Goal: Navigation & Orientation: Find specific page/section

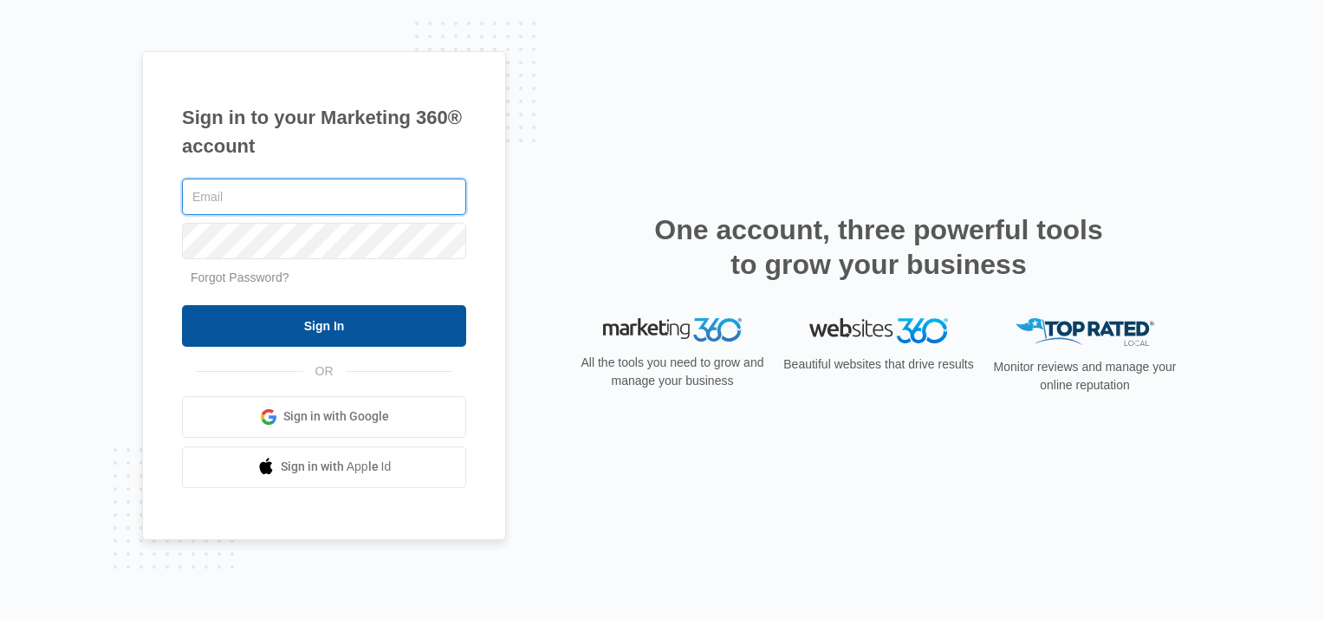
type input "[EMAIL_ADDRESS][DOMAIN_NAME]"
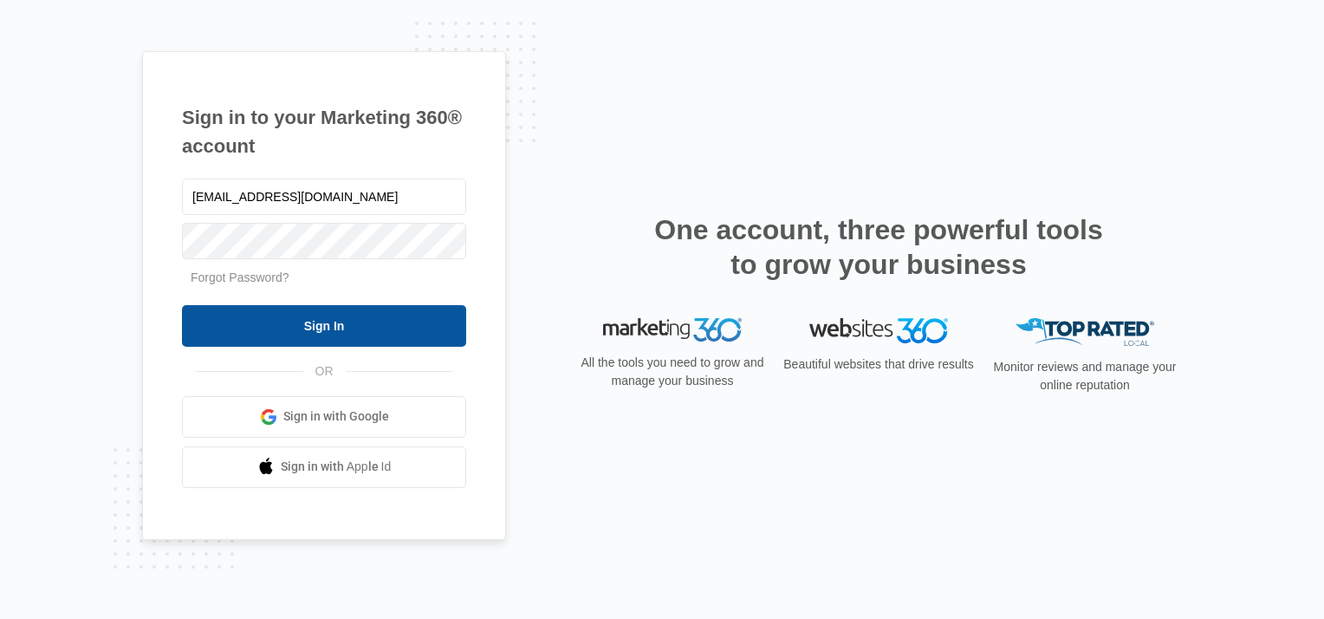
click at [306, 319] on input "Sign In" at bounding box center [324, 326] width 284 height 42
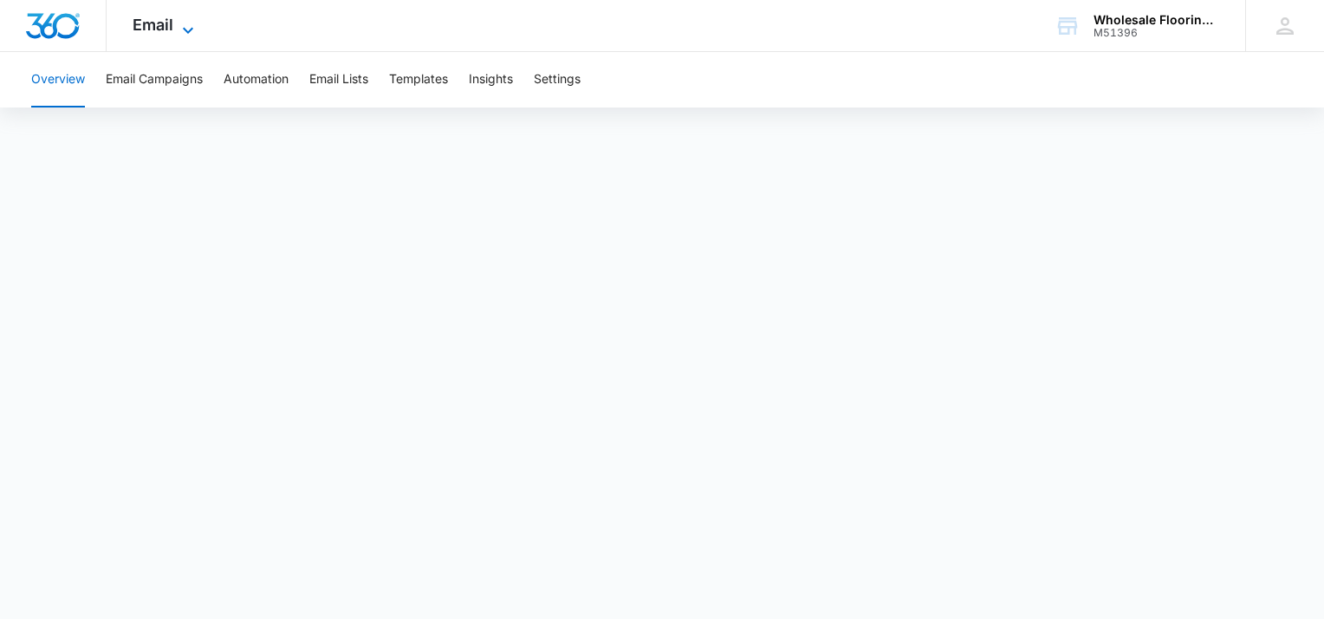
click at [142, 27] on span "Email" at bounding box center [153, 25] width 41 height 18
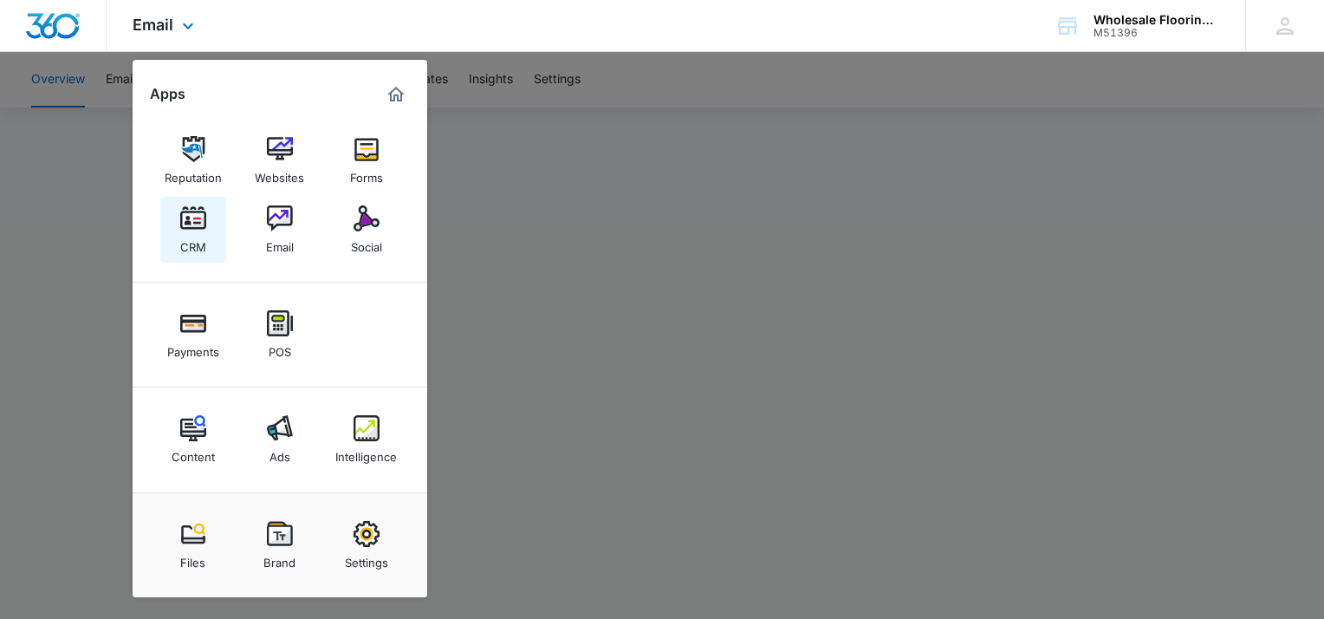
click at [195, 224] on img at bounding box center [193, 218] width 26 height 26
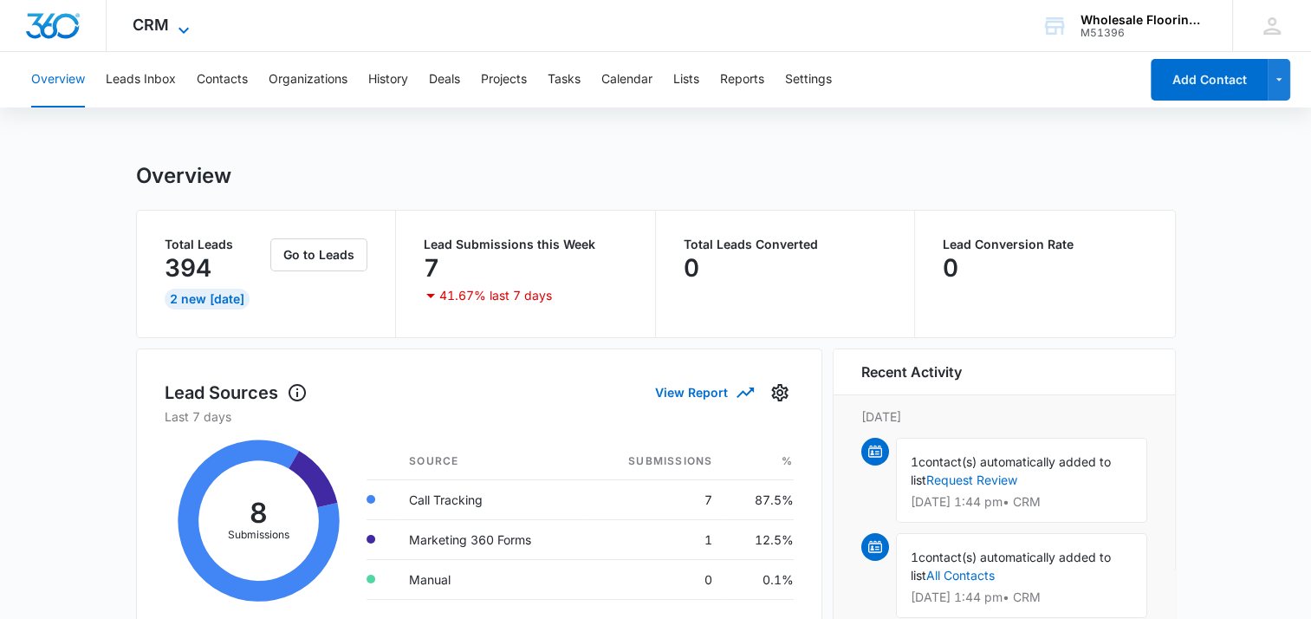
click at [148, 27] on span "CRM" at bounding box center [151, 25] width 36 height 18
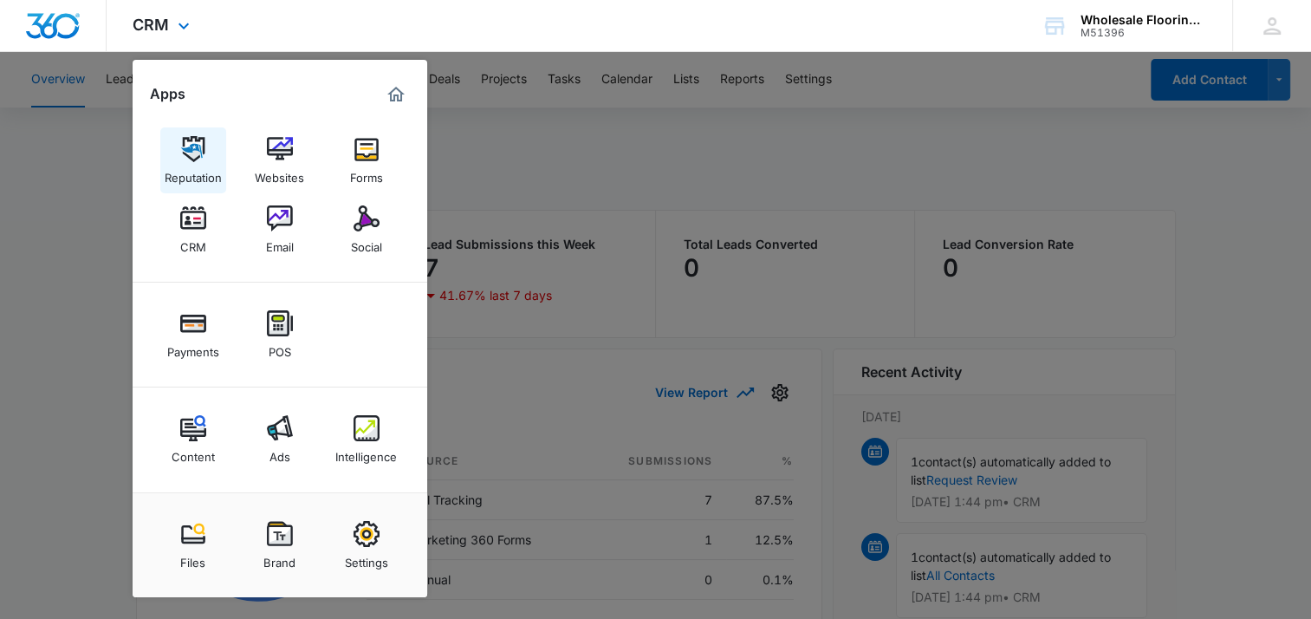
click at [201, 159] on img at bounding box center [193, 149] width 26 height 26
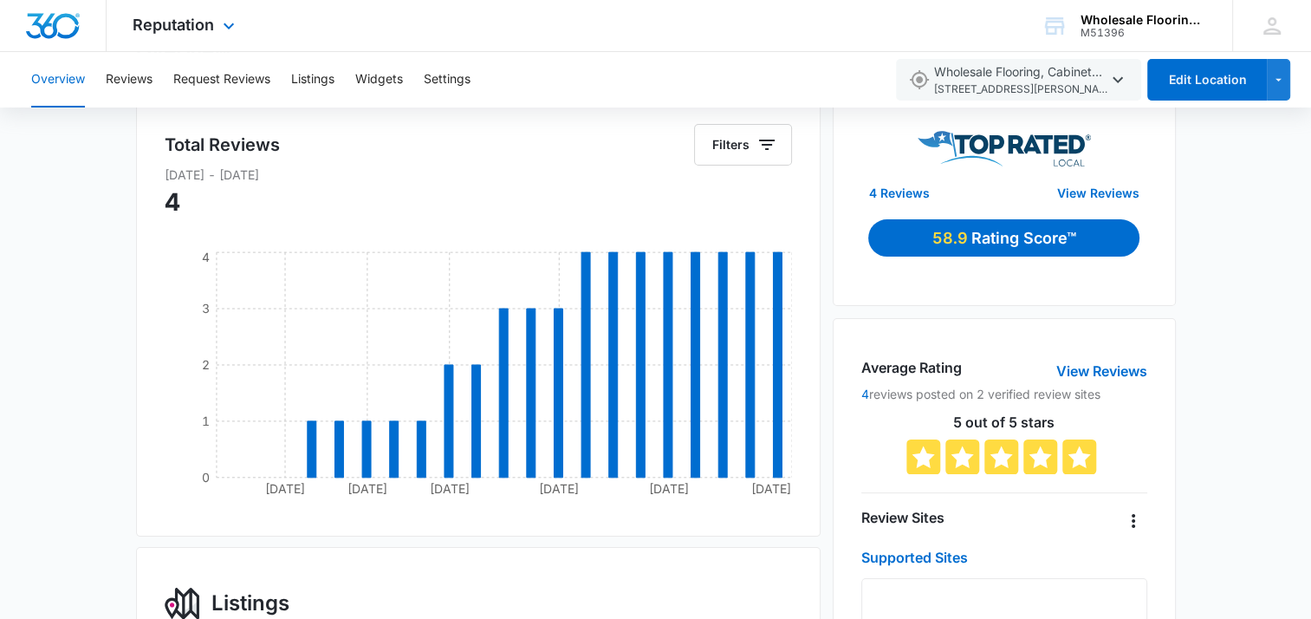
scroll to position [121, 0]
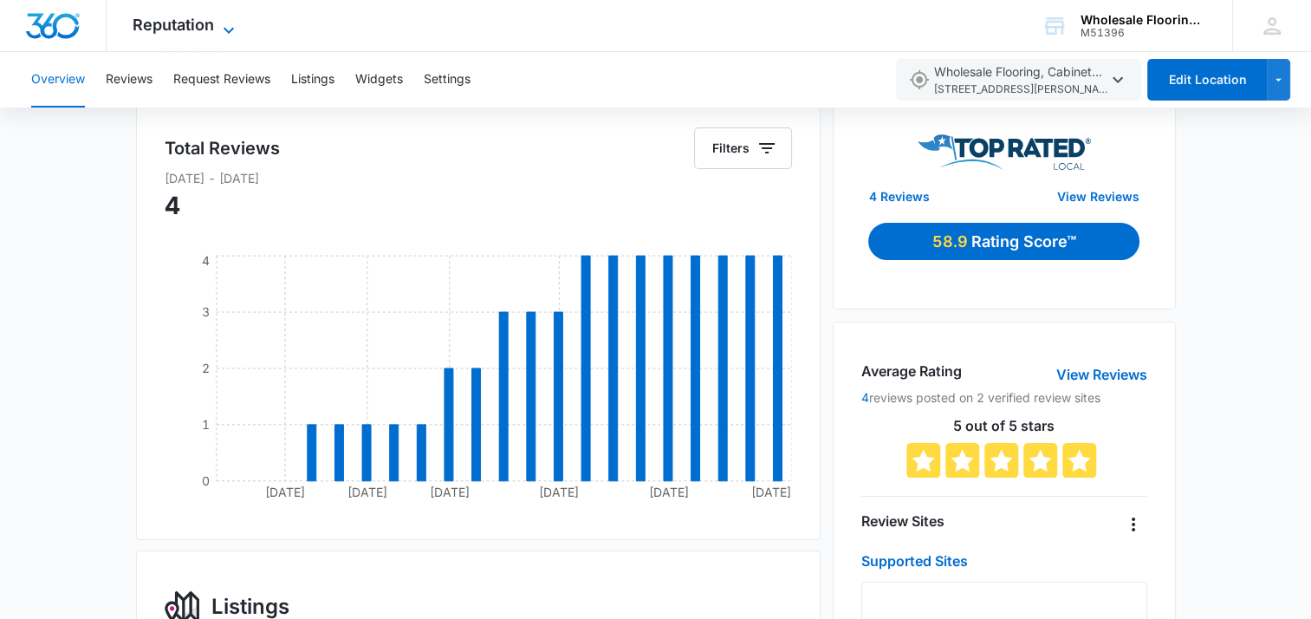
click at [175, 19] on span "Reputation" at bounding box center [173, 25] width 81 height 18
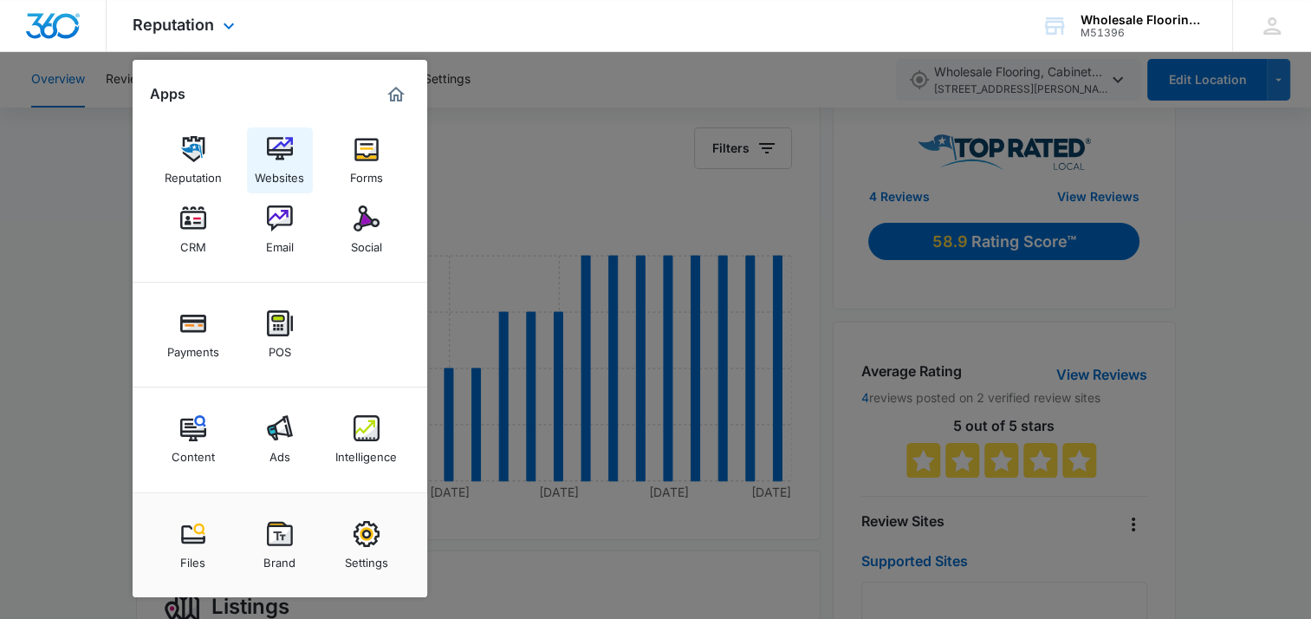
click at [265, 150] on link "Websites" at bounding box center [280, 160] width 66 height 66
